Goal: Check status: Check status

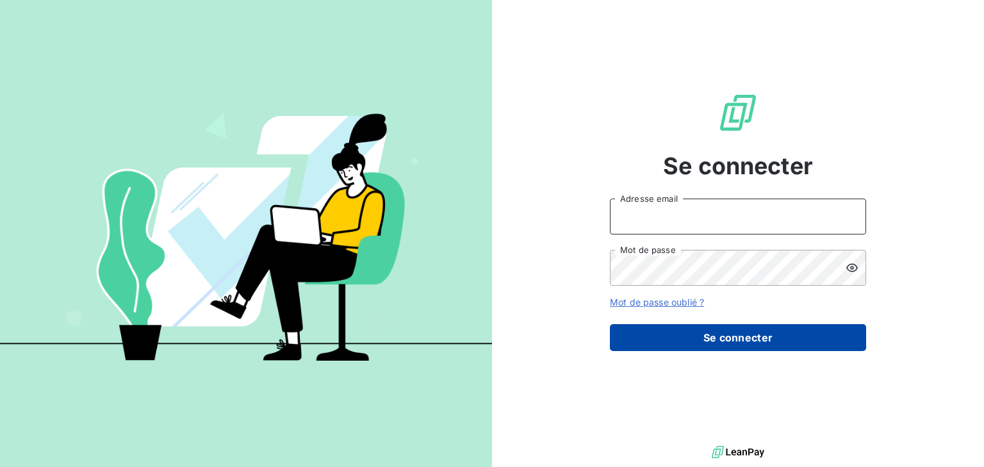
type input "[PERSON_NAME][EMAIL_ADDRESS][DOMAIN_NAME]"
click at [748, 345] on button "Se connecter" at bounding box center [738, 337] width 256 height 27
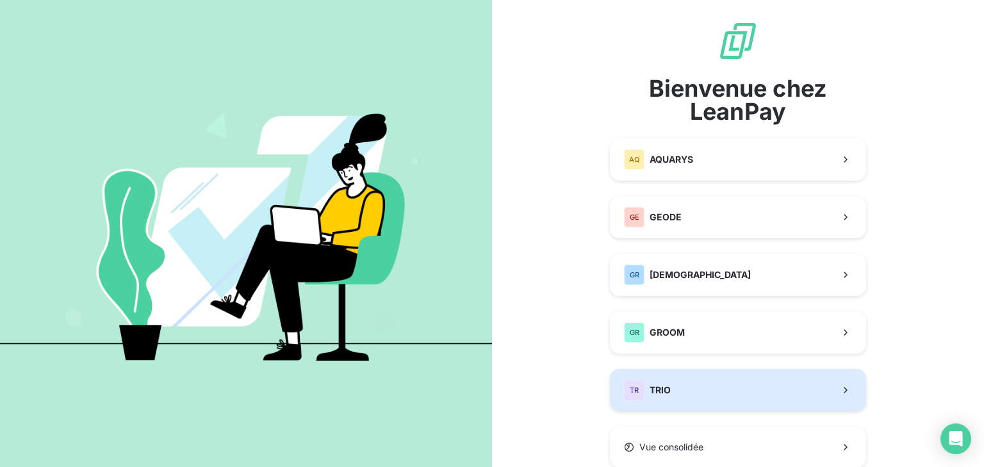
click at [712, 395] on button "TR TRIO" at bounding box center [738, 390] width 256 height 42
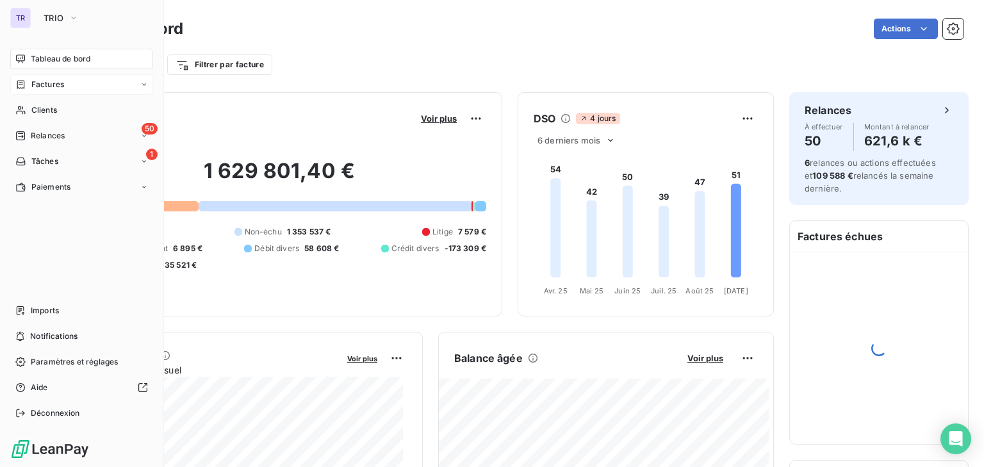
click at [15, 85] on icon at bounding box center [20, 84] width 11 height 10
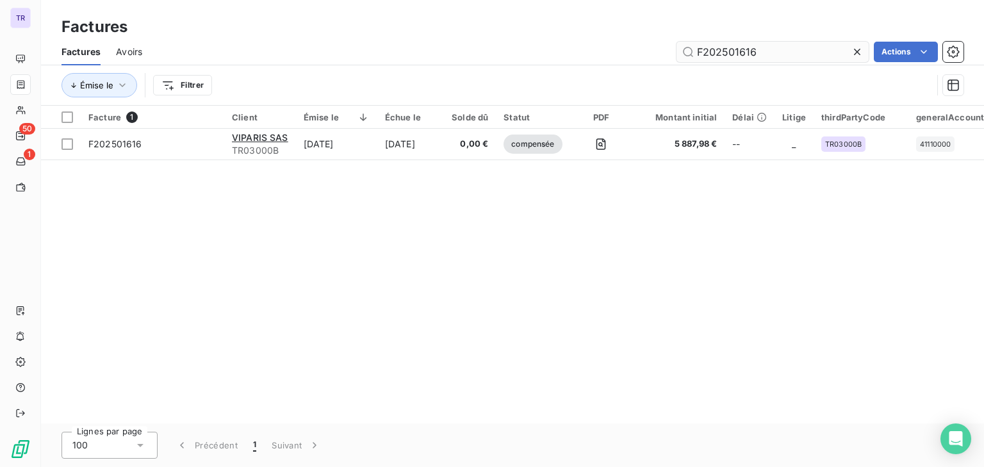
click at [720, 53] on input "F202501616" at bounding box center [772, 52] width 192 height 20
type input "F202501529"
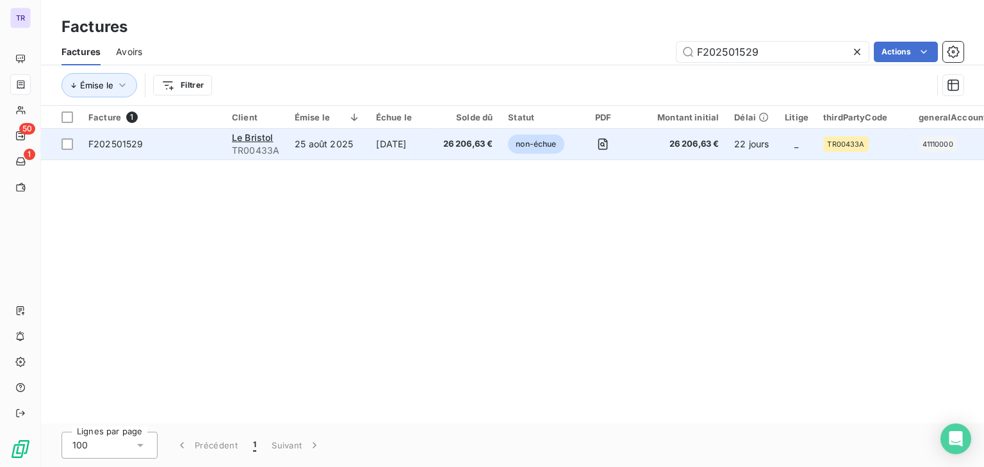
click at [327, 141] on td "25 août 2025" at bounding box center [327, 144] width 81 height 31
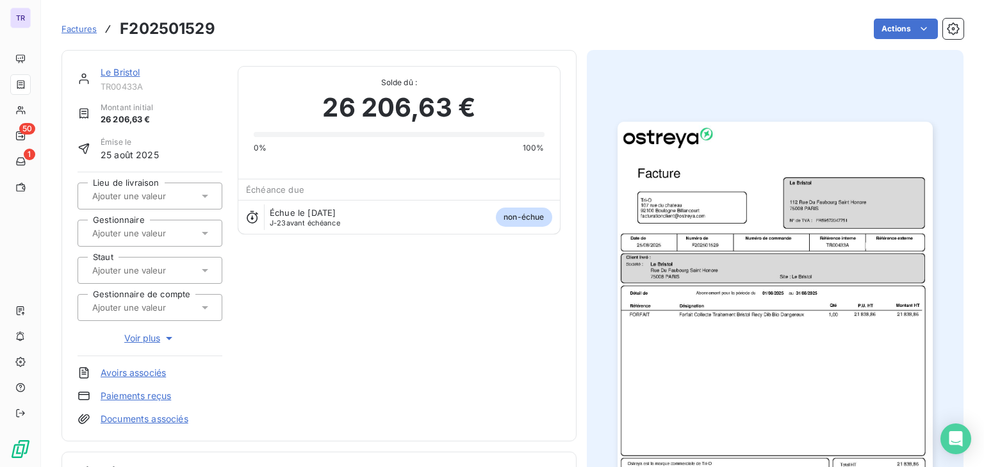
click at [814, 227] on img "button" at bounding box center [775, 344] width 315 height 445
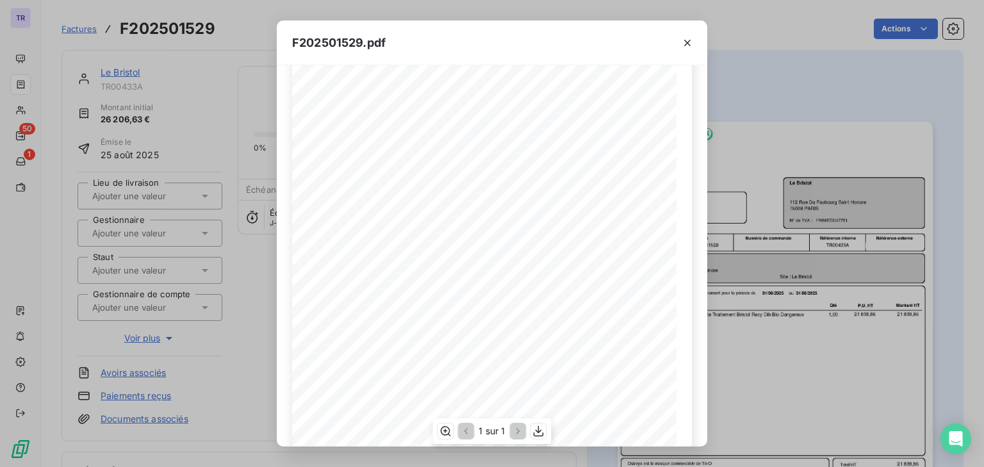
scroll to position [102, 0]
